Goal: Find specific page/section: Find specific page/section

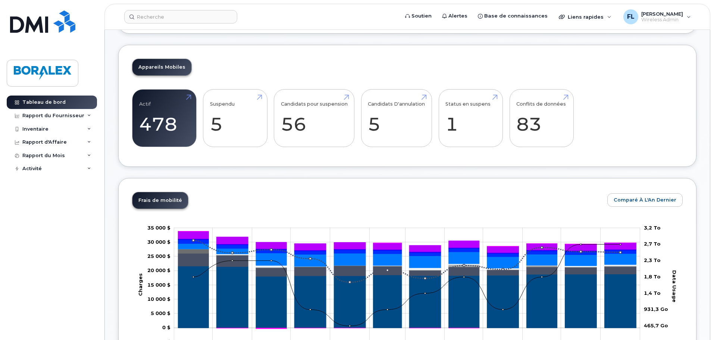
scroll to position [75, 0]
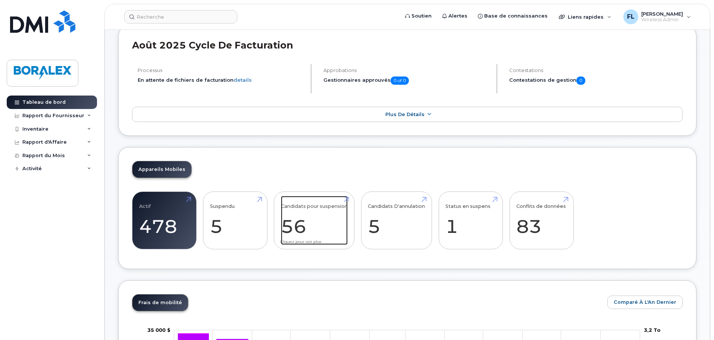
click at [296, 219] on link "Candidats pour suspension 56" at bounding box center [314, 220] width 67 height 49
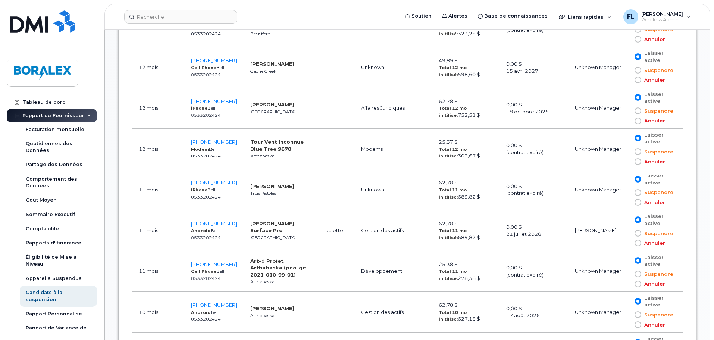
scroll to position [1119, 0]
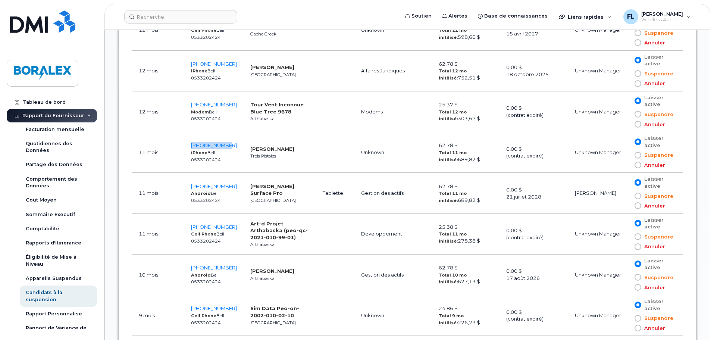
drag, startPoint x: 235, startPoint y: 148, endPoint x: 99, endPoint y: 150, distance: 135.8
click at [194, 144] on td "[PHONE_NUMBER] iPhone Bell 0533202424" at bounding box center [213, 152] width 59 height 41
copy span "[PHONE_NUMBER]"
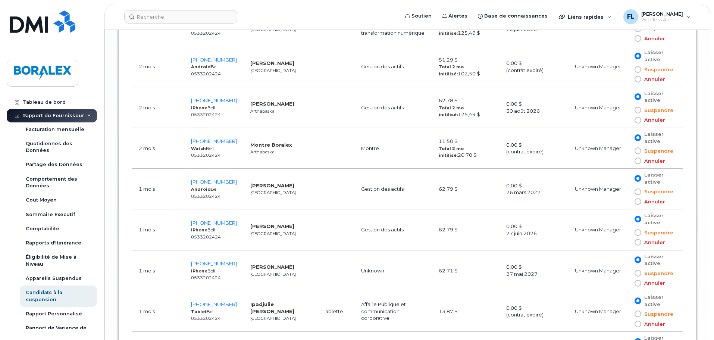
scroll to position [2313, 0]
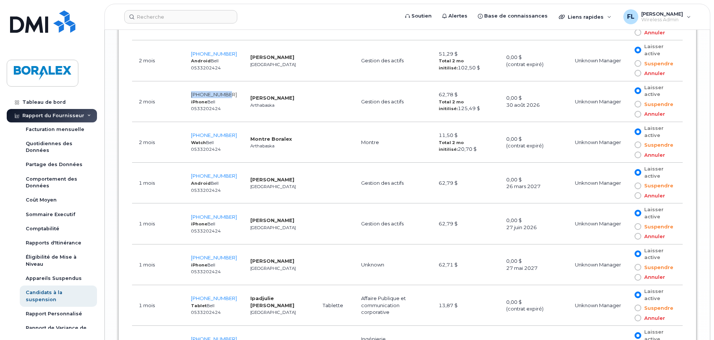
drag, startPoint x: 233, startPoint y: 93, endPoint x: 194, endPoint y: 94, distance: 39.2
click at [194, 94] on td "[PHONE_NUMBER] iPhone Bell 0533202424" at bounding box center [213, 101] width 59 height 41
copy span "[PHONE_NUMBER]"
